Goal: Transaction & Acquisition: Subscribe to service/newsletter

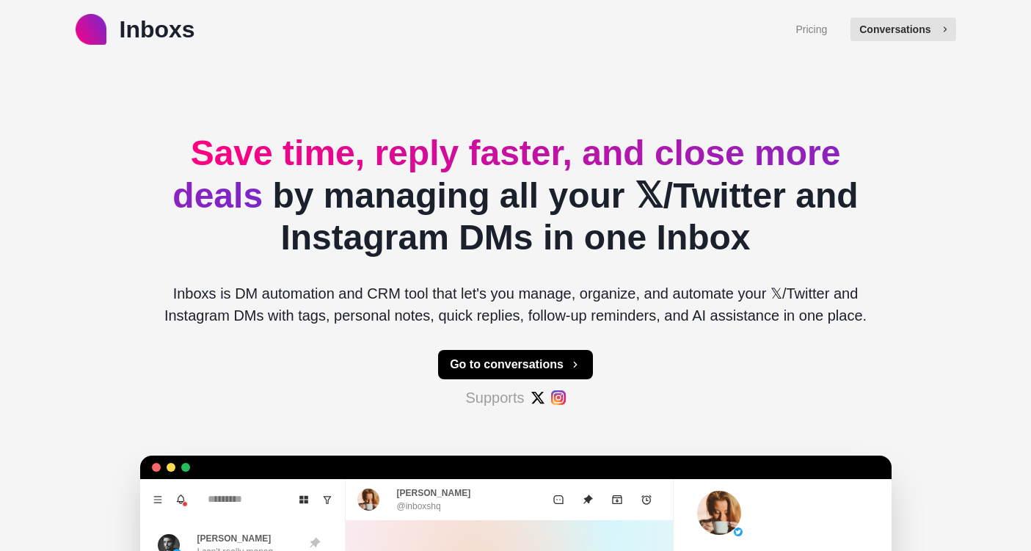
click at [934, 29] on button "Conversations" at bounding box center [903, 29] width 105 height 23
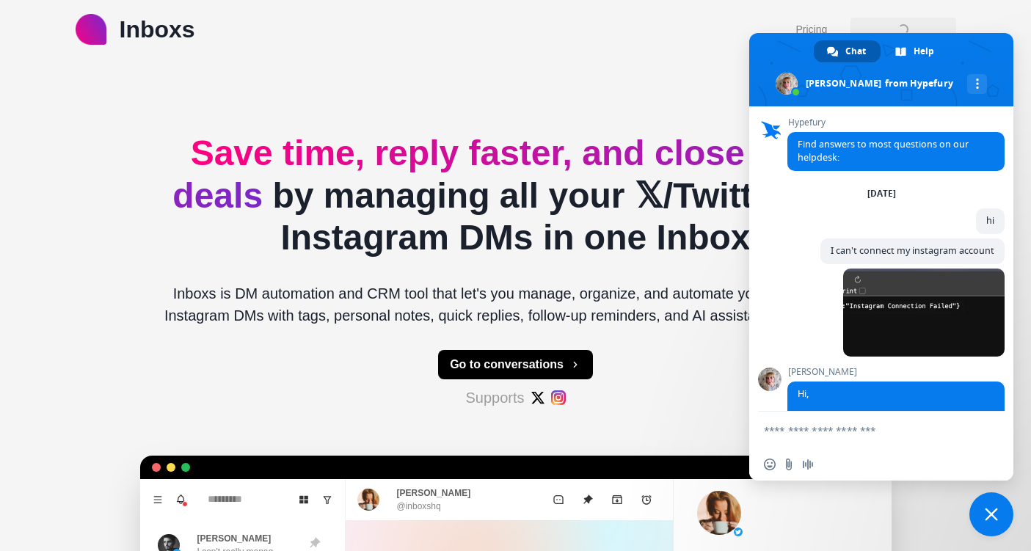
type textarea "*"
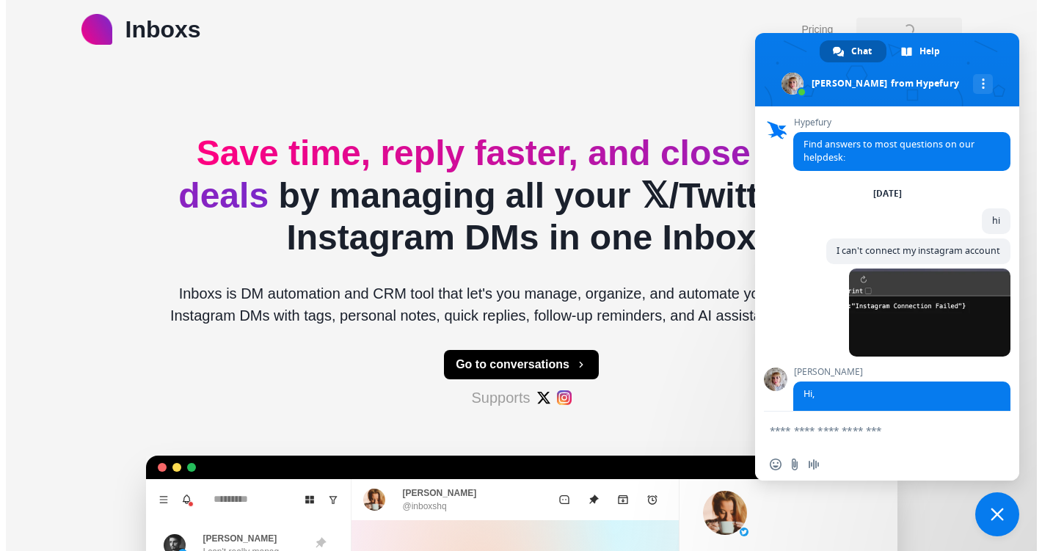
scroll to position [2255, 0]
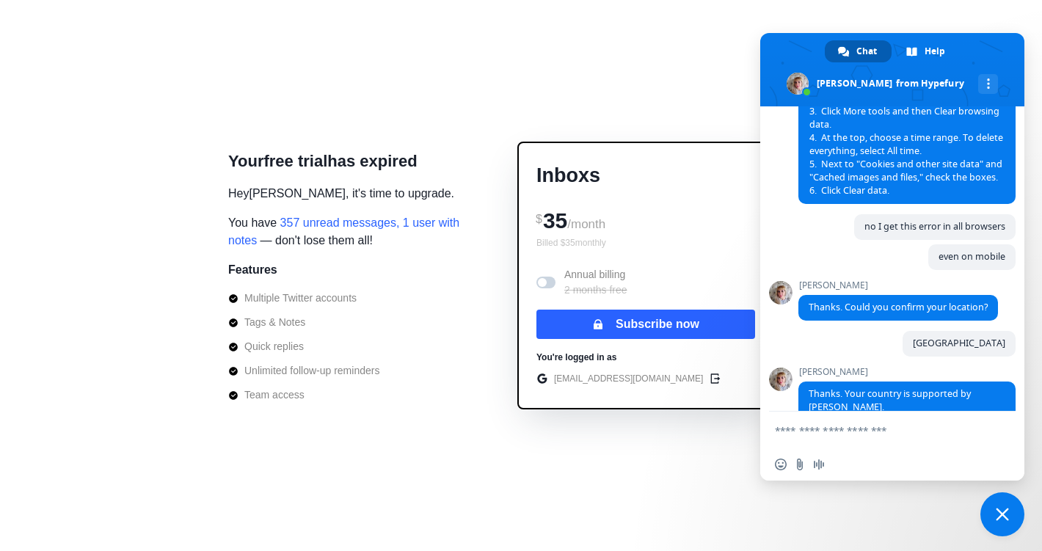
click at [620, 249] on p "Billed $ 35 monthly" at bounding box center [645, 242] width 219 height 13
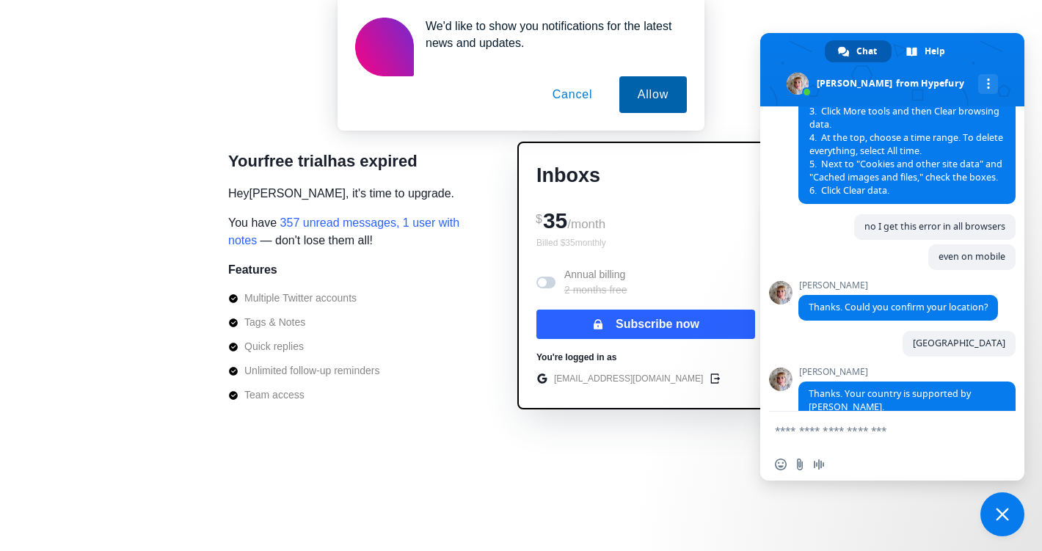
click at [629, 97] on button "Allow" at bounding box center [653, 94] width 68 height 37
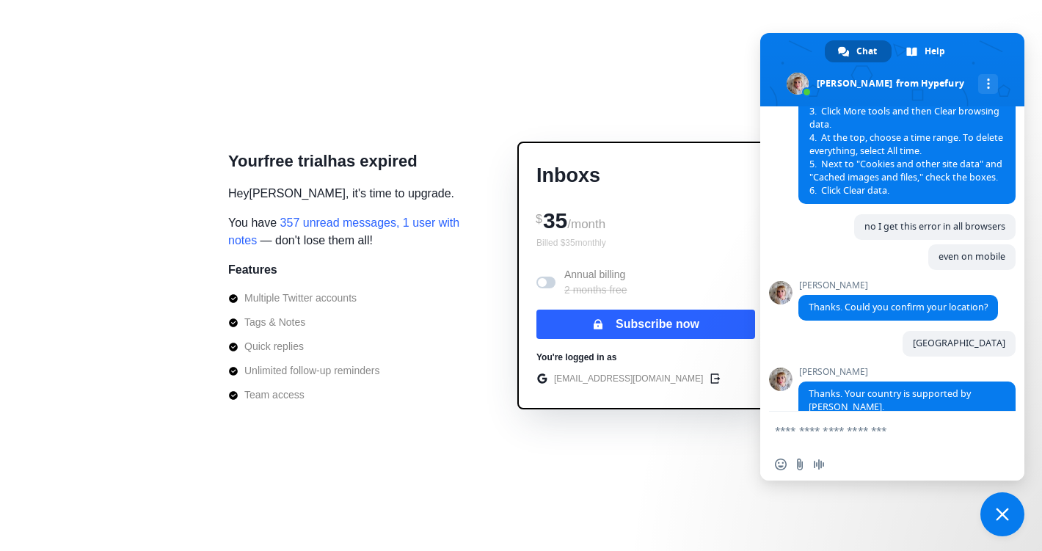
click at [1001, 510] on span "Close chat" at bounding box center [1002, 514] width 13 height 13
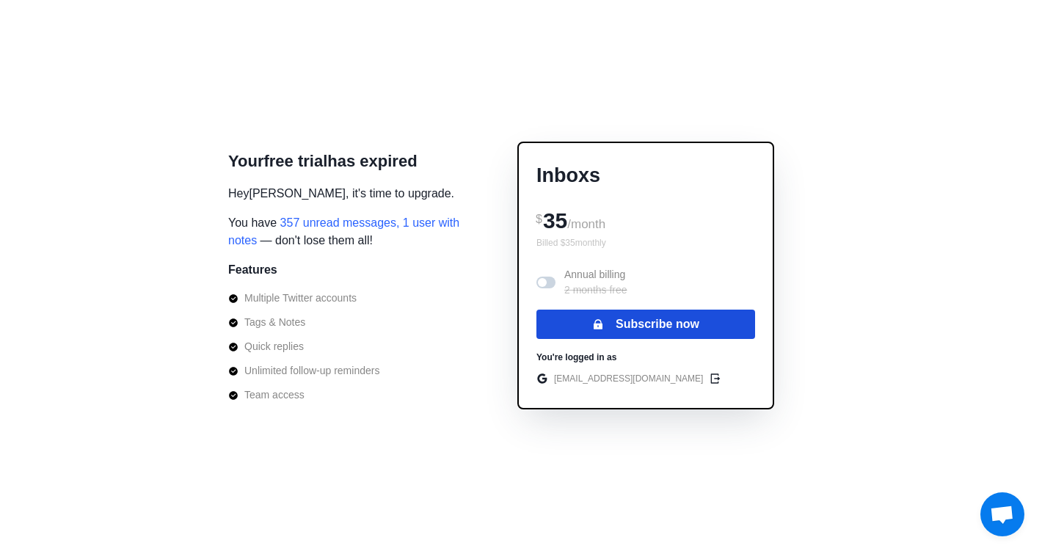
click at [696, 322] on button "Subscribe now" at bounding box center [645, 324] width 219 height 29
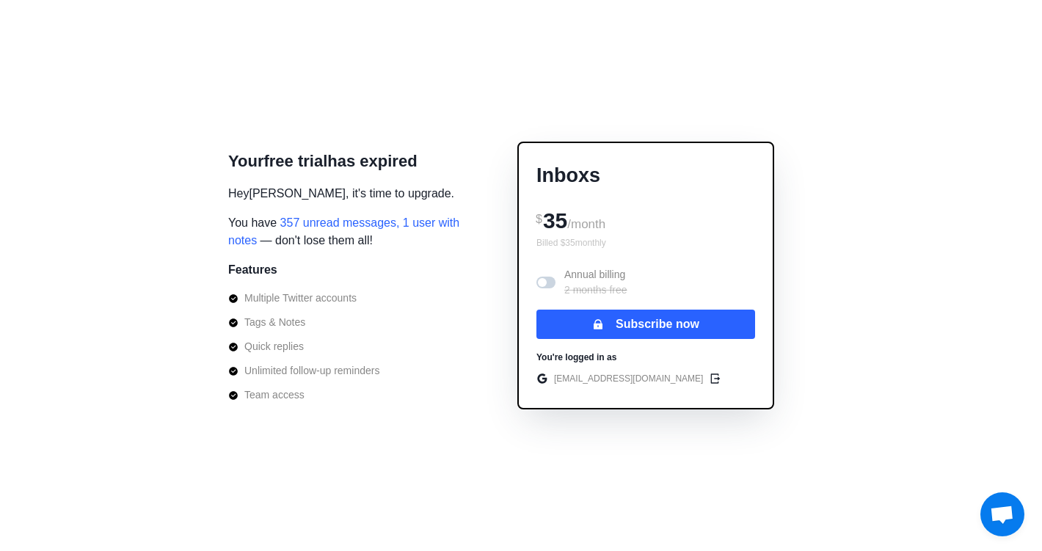
click at [1012, 509] on span "Open chat" at bounding box center [1002, 516] width 24 height 21
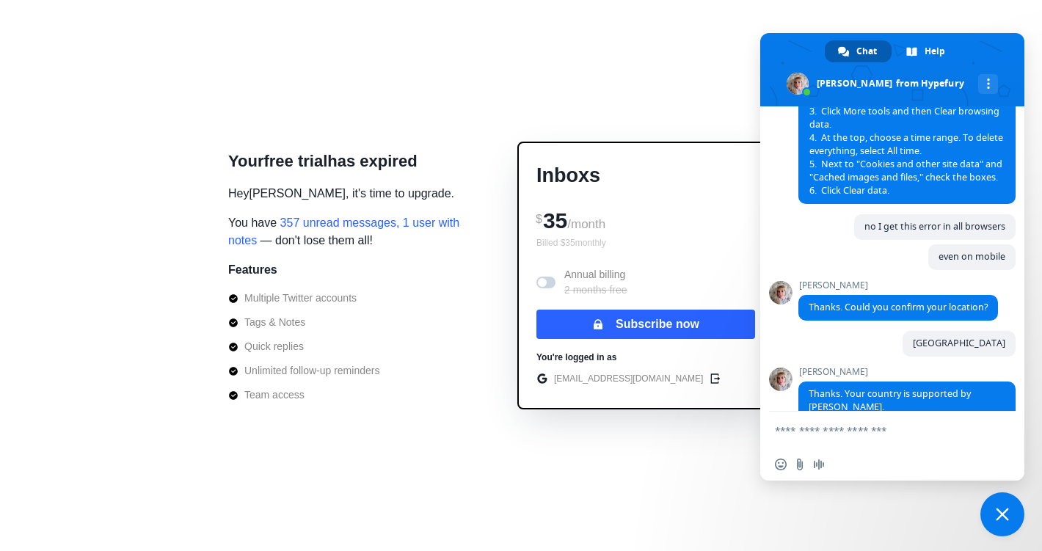
scroll to position [2617, 0]
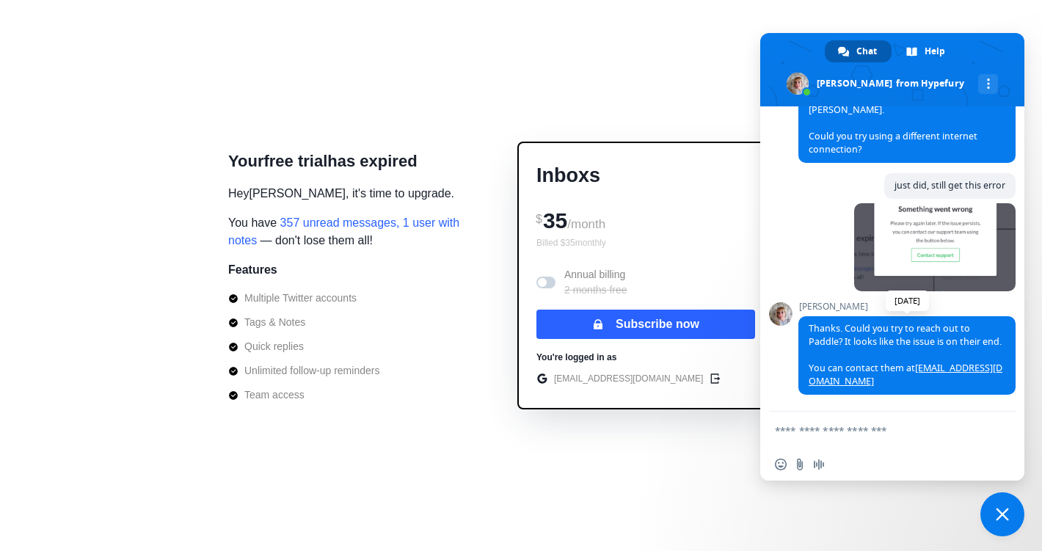
click at [959, 365] on link "[EMAIL_ADDRESS][DOMAIN_NAME]" at bounding box center [906, 375] width 194 height 26
click at [925, 365] on link "[EMAIL_ADDRESS][DOMAIN_NAME]" at bounding box center [906, 375] width 194 height 26
click at [958, 348] on span "Thanks. Could you try to reach out to Paddle? It looks like the issue is on the…" at bounding box center [906, 355] width 217 height 79
click at [953, 374] on span "Thanks. Could you try to reach out to Paddle? It looks like the issue is on the…" at bounding box center [906, 355] width 217 height 79
click at [953, 367] on link "[EMAIL_ADDRESS][DOMAIN_NAME]" at bounding box center [906, 375] width 194 height 26
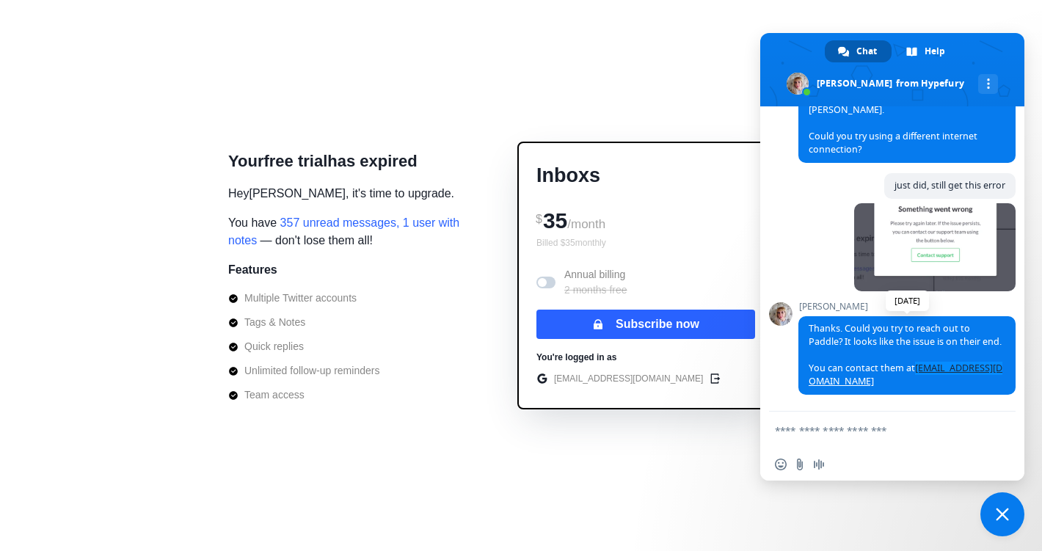
copy link "[EMAIL_ADDRESS][DOMAIN_NAME]"
click at [627, 270] on p "Annual billing 2 months free" at bounding box center [595, 282] width 63 height 31
click at [638, 276] on div "Annual billing 2 months free" at bounding box center [645, 282] width 219 height 31
click at [619, 273] on p "Annual billing 2 months free" at bounding box center [595, 282] width 63 height 31
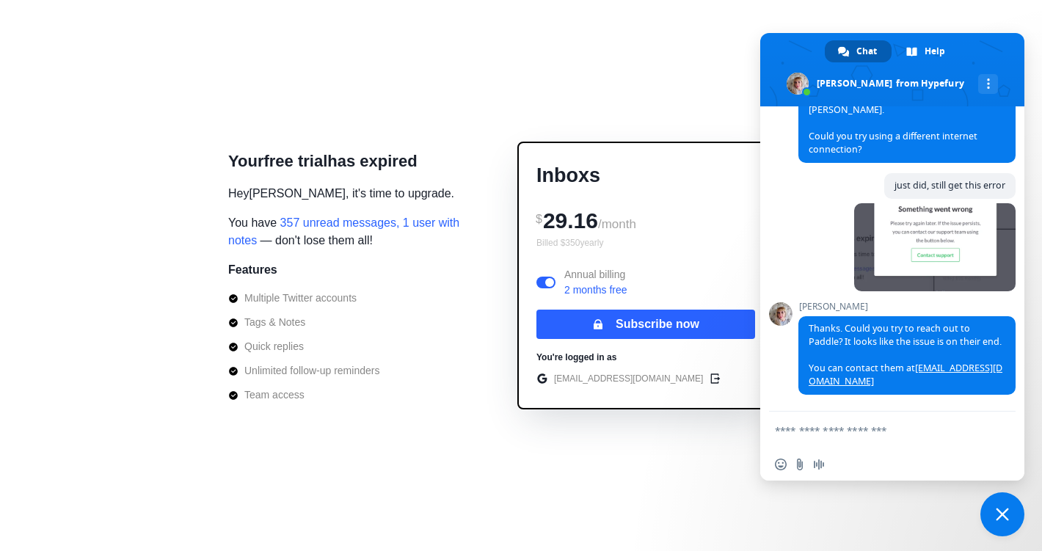
click at [619, 272] on p "Annual billing 2 months free" at bounding box center [595, 282] width 63 height 31
